Goal: Check status: Verify the current state of an ongoing process or item

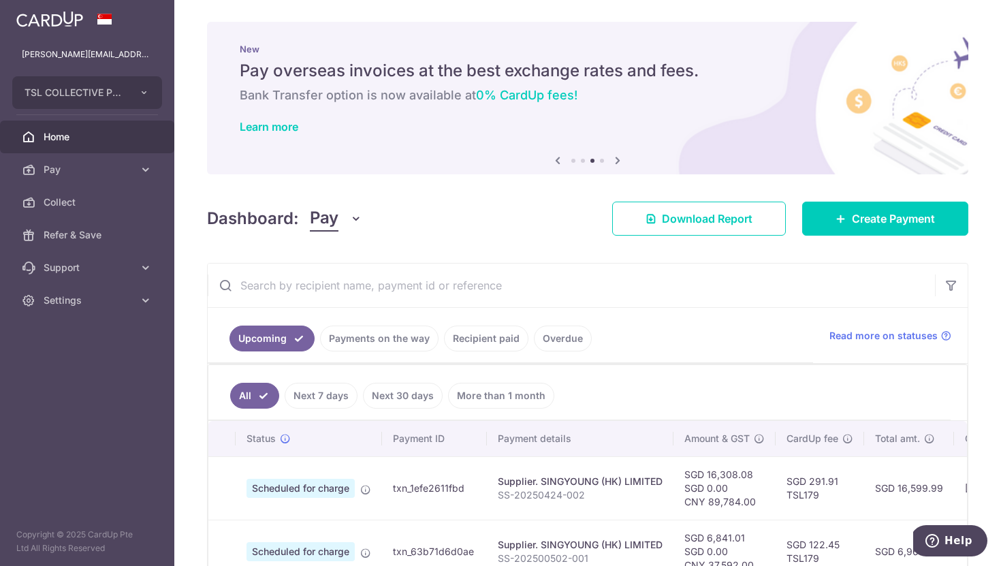
scroll to position [147, 0]
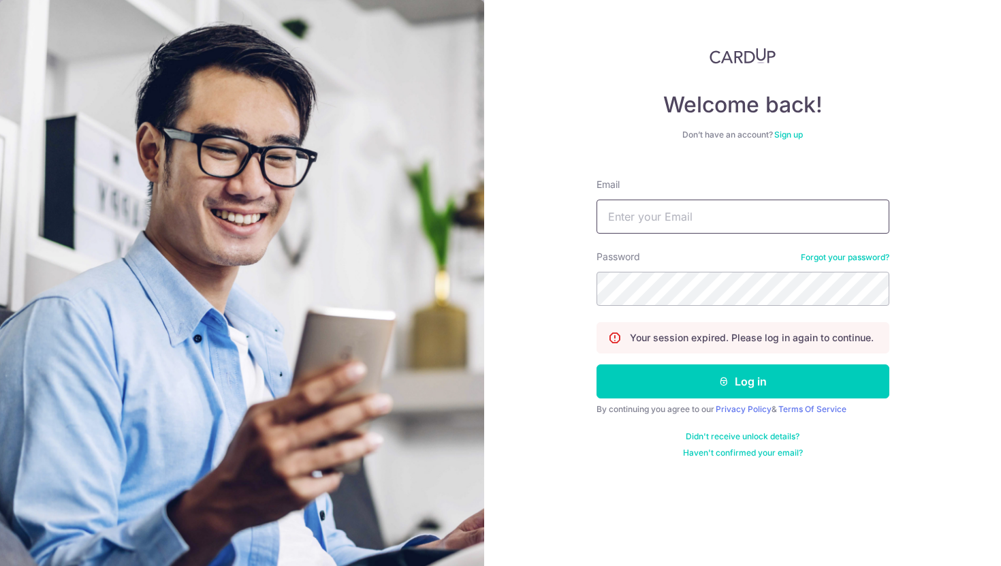
click at [639, 233] on input "Email" at bounding box center [742, 216] width 293 height 34
type input "[PERSON_NAME][EMAIL_ADDRESS][DOMAIN_NAME]"
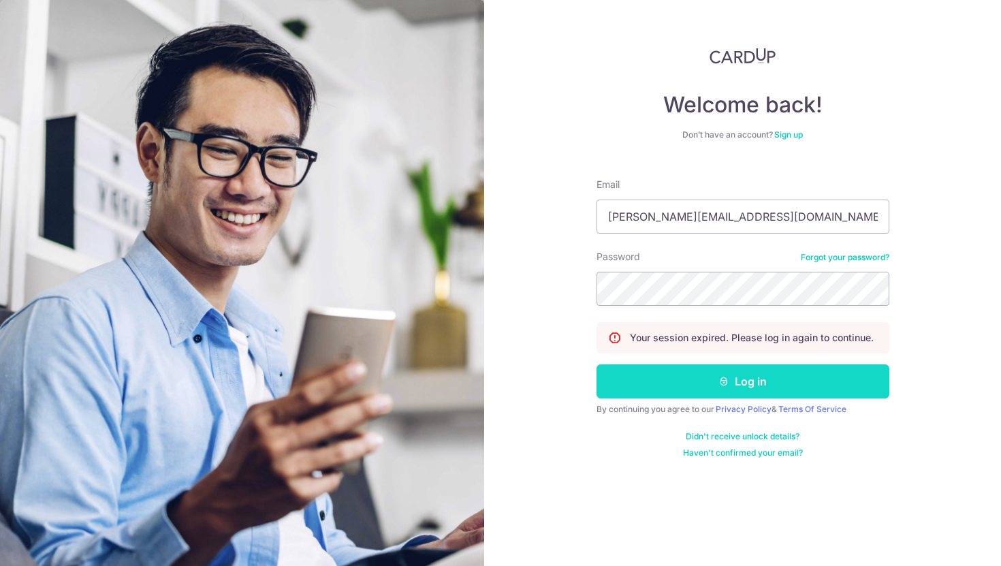
click at [636, 390] on button "Log in" at bounding box center [742, 381] width 293 height 34
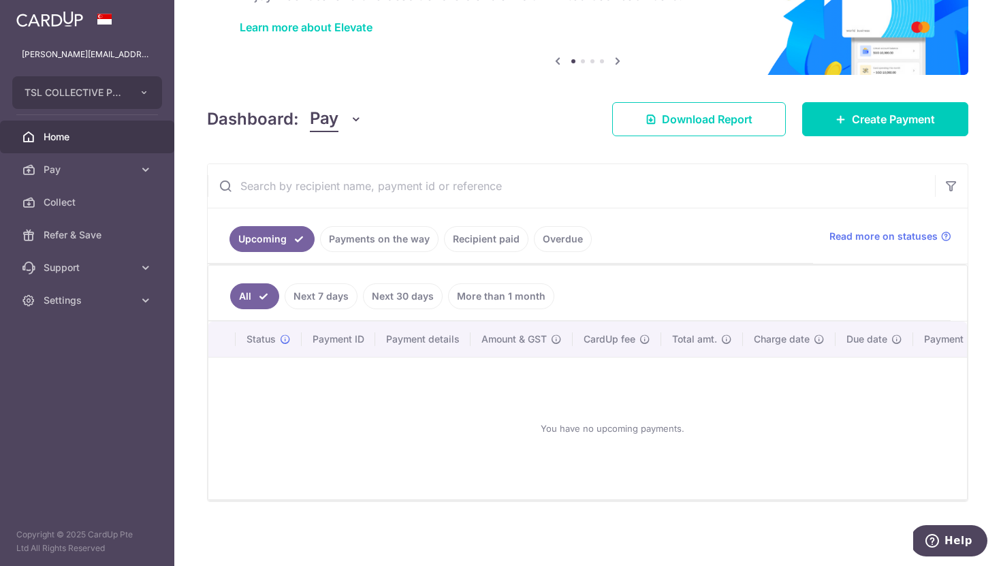
click at [306, 295] on link "Next 7 days" at bounding box center [321, 296] width 73 height 26
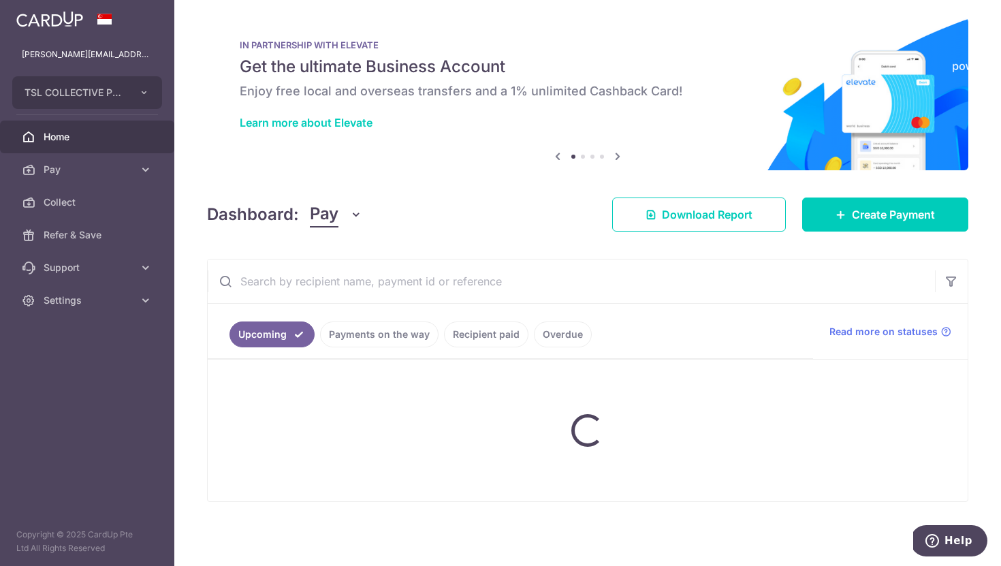
scroll to position [107, 0]
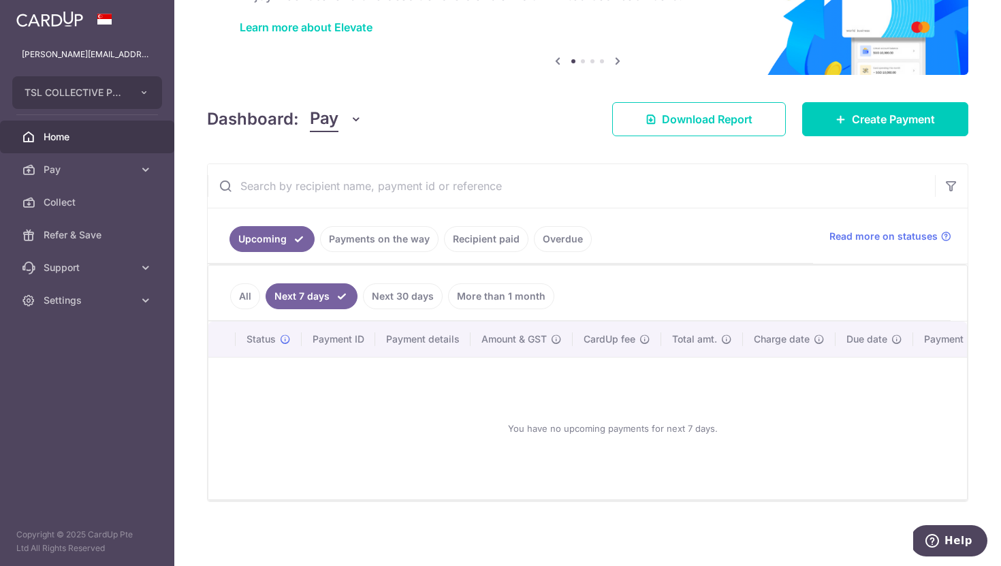
click at [355, 228] on link "Payments on the way" at bounding box center [379, 239] width 118 height 26
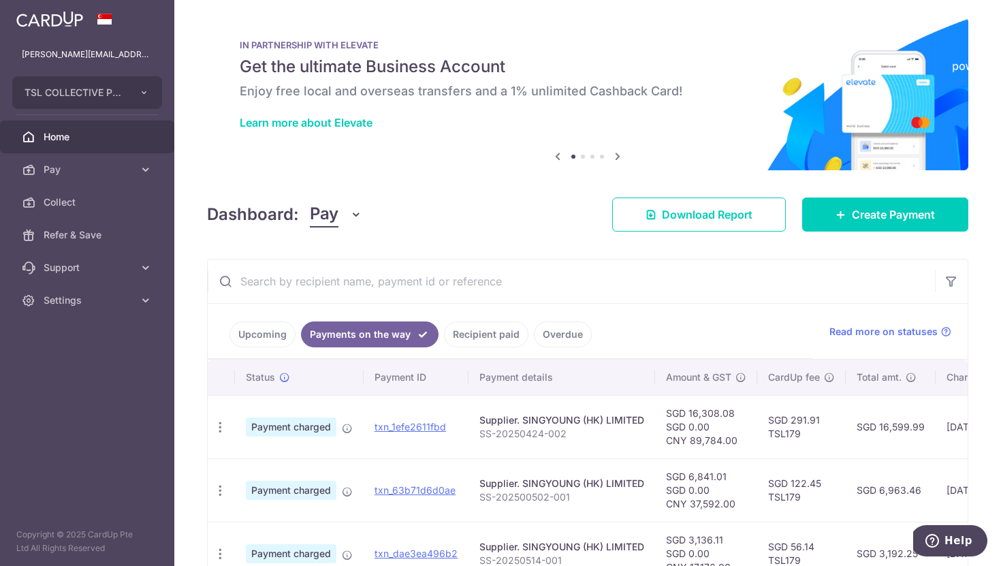
scroll to position [97, 0]
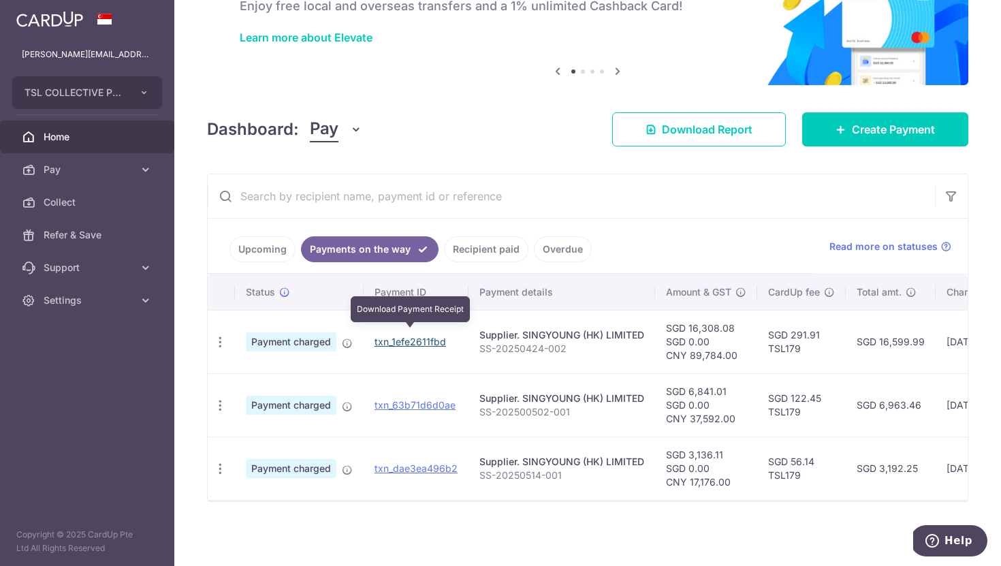
click at [431, 336] on link "txn_1efe2611fbd" at bounding box center [409, 342] width 71 height 12
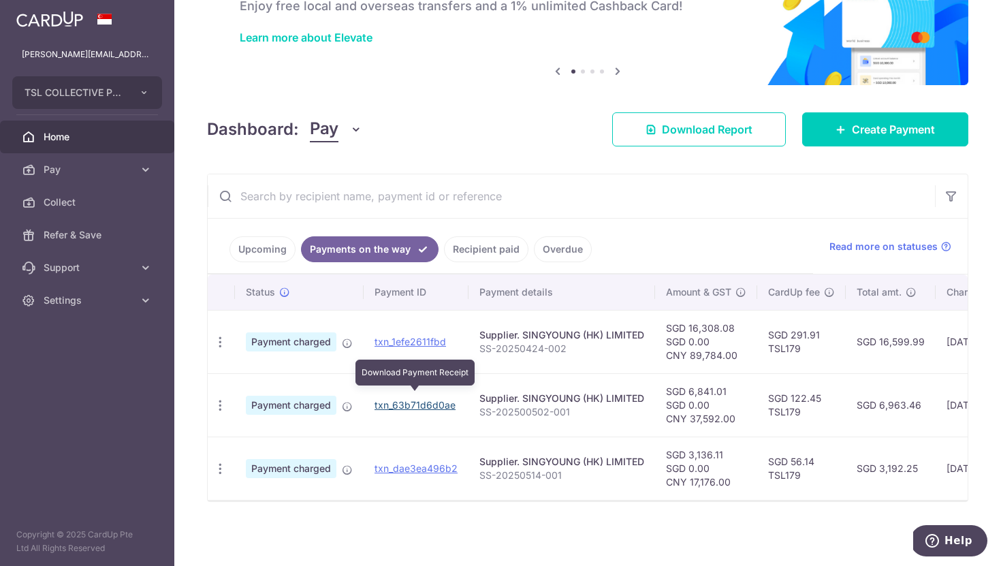
click at [380, 399] on link "txn_63b71d6d0ae" at bounding box center [414, 405] width 81 height 12
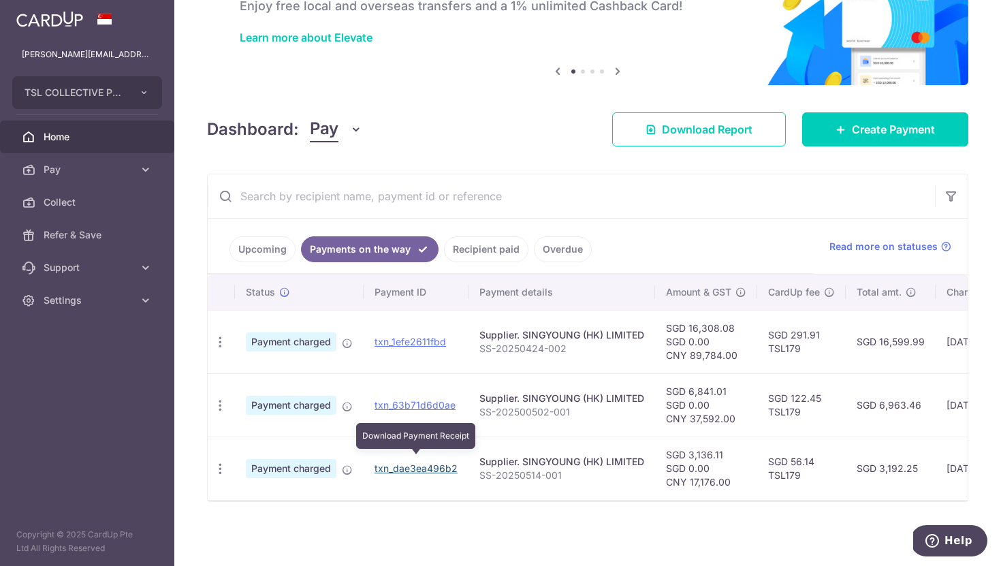
click at [429, 462] on link "txn_dae3ea496b2" at bounding box center [415, 468] width 83 height 12
